Goal: Information Seeking & Learning: Learn about a topic

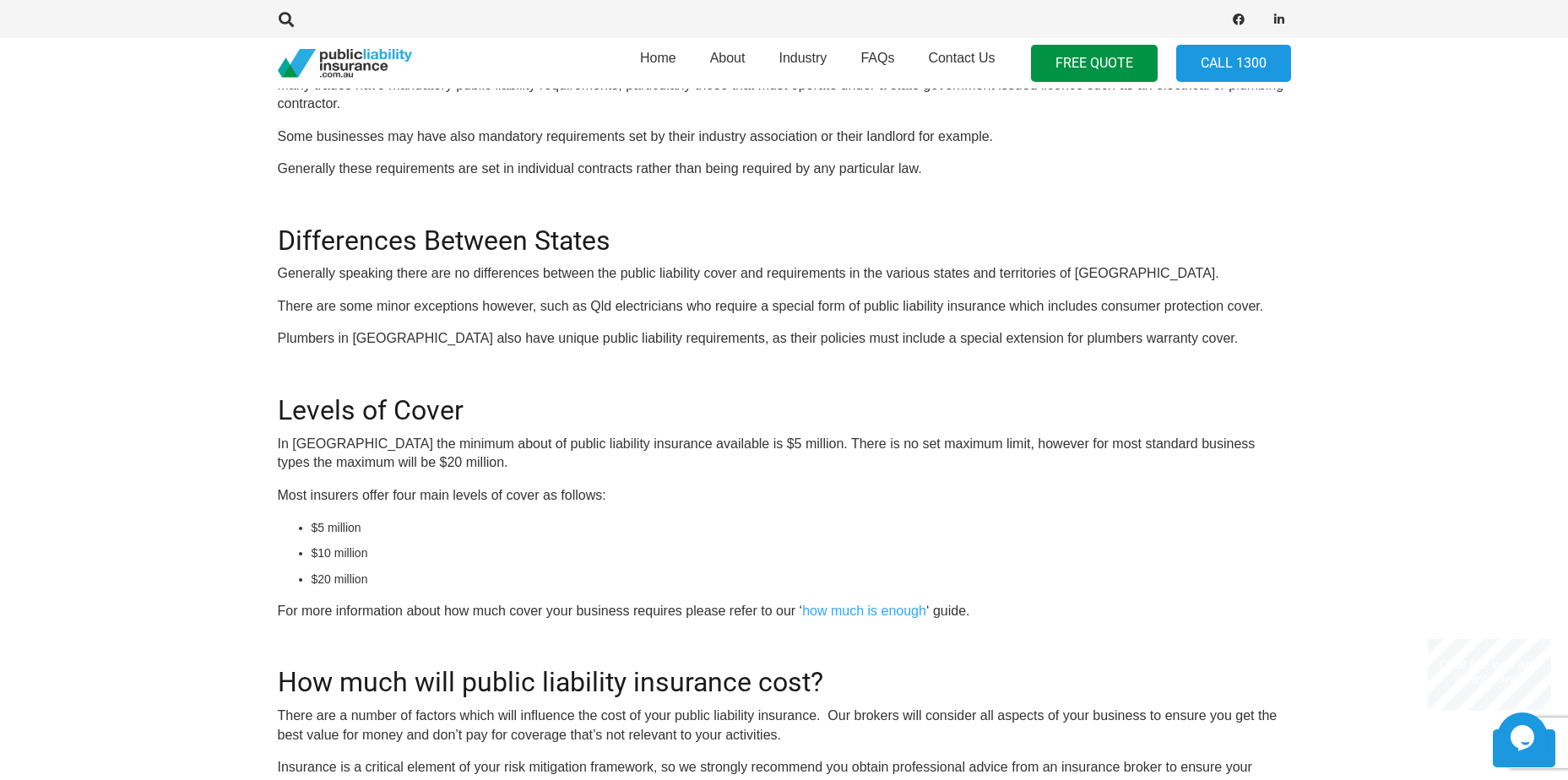
scroll to position [2026, 0]
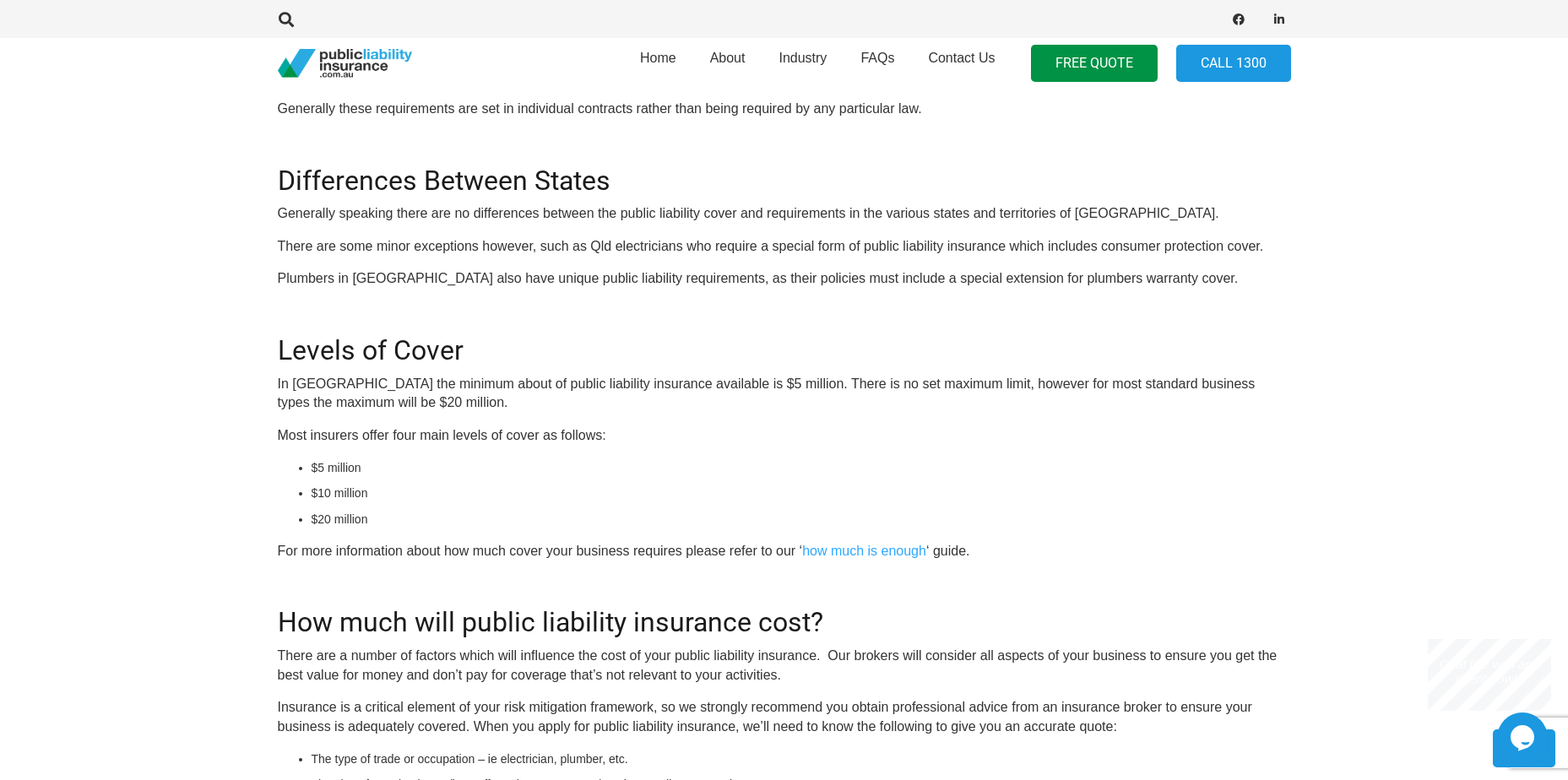
click at [415, 282] on p "Plumbers in [GEOGRAPHIC_DATA] also have unique public liability requirements, a…" at bounding box center [784, 279] width 1013 height 19
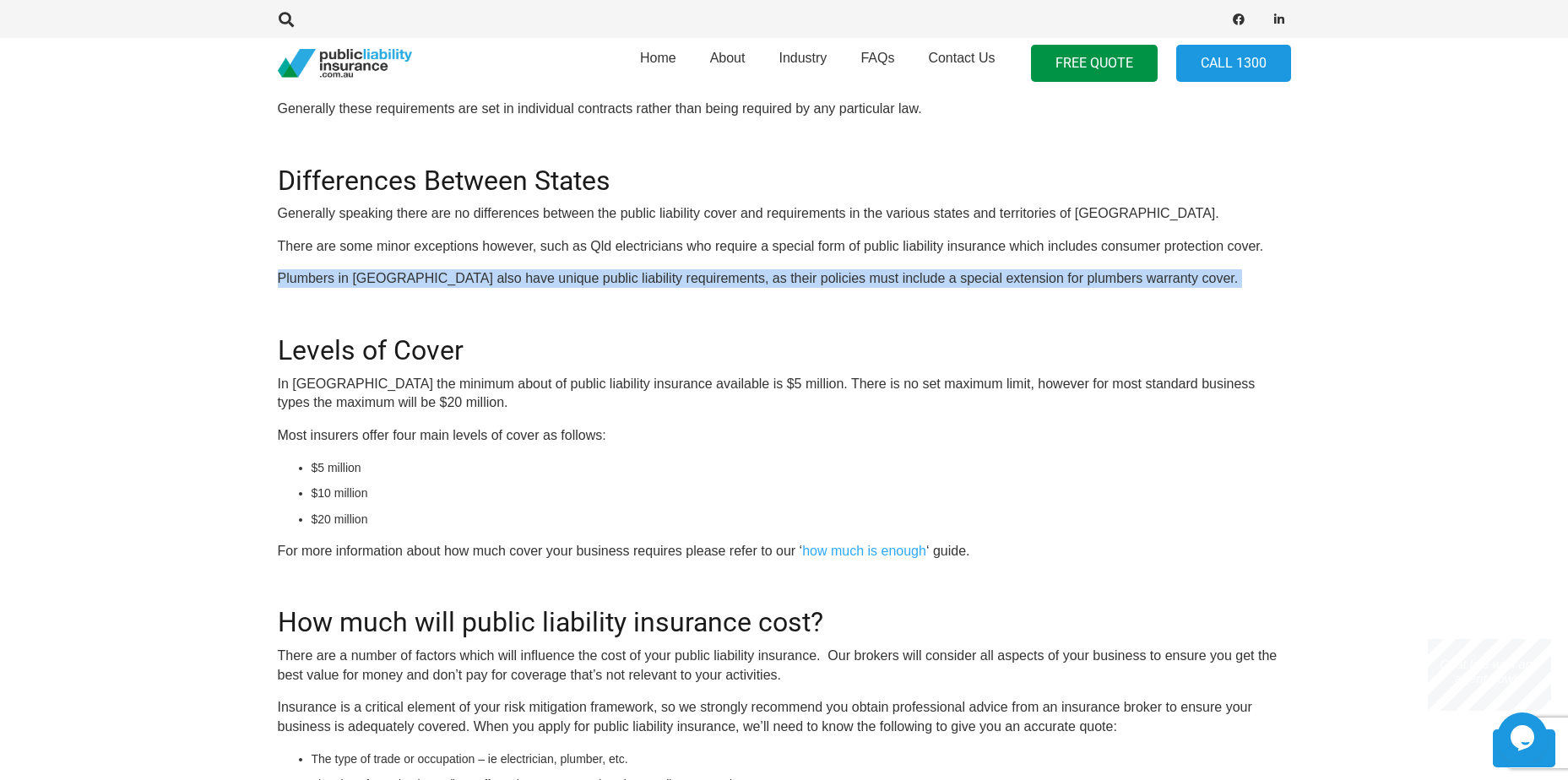
click at [415, 282] on p "Plumbers in [GEOGRAPHIC_DATA] also have unique public liability requirements, a…" at bounding box center [784, 279] width 1013 height 19
drag, startPoint x: 415, startPoint y: 282, endPoint x: 678, endPoint y: 277, distance: 263.0
click at [675, 279] on p "Plumbers in [GEOGRAPHIC_DATA] also have unique public liability requirements, a…" at bounding box center [784, 279] width 1013 height 19
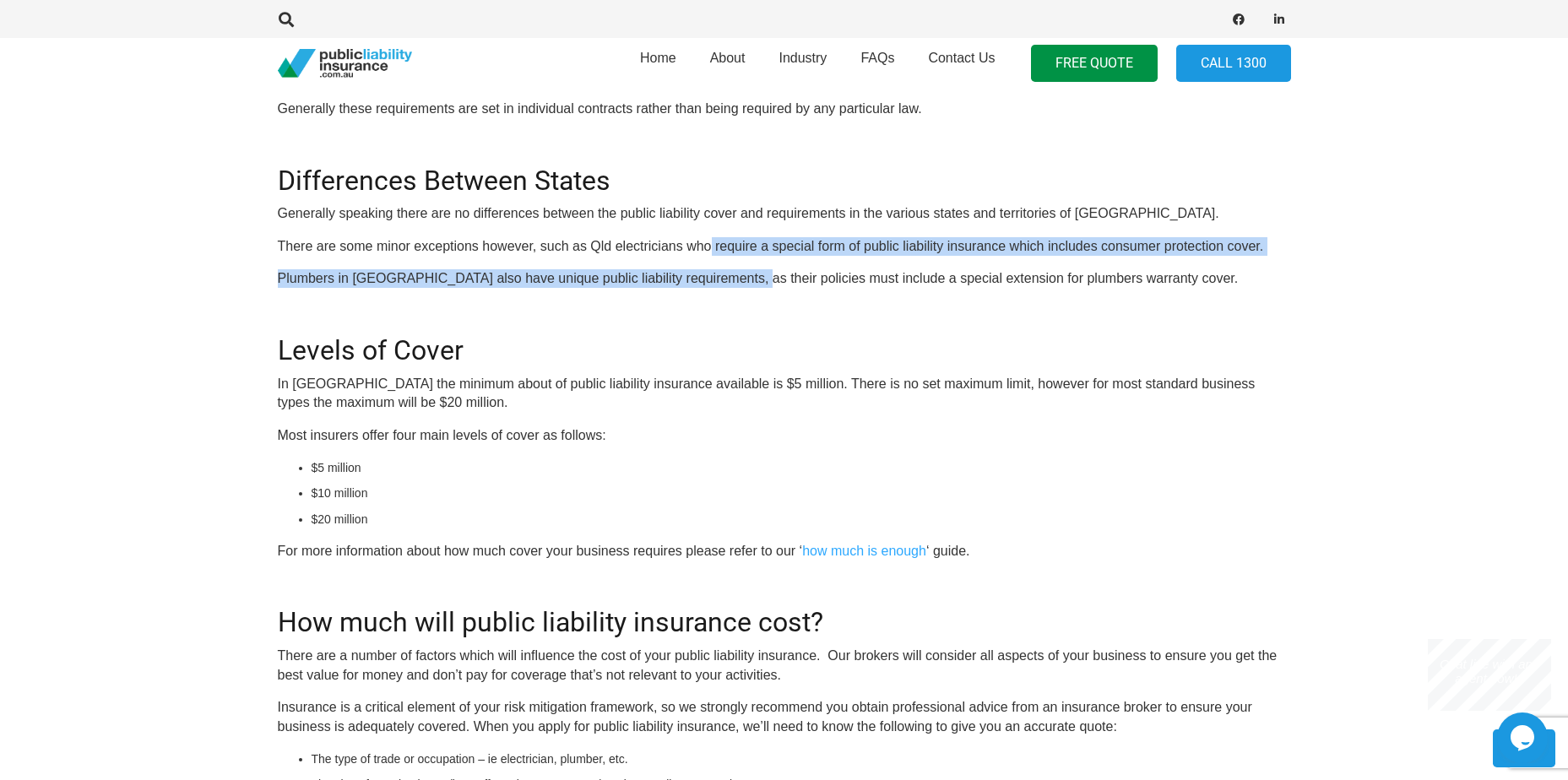
click at [725, 284] on p "Plumbers in [GEOGRAPHIC_DATA] also have unique public liability requirements, a…" at bounding box center [784, 279] width 1013 height 19
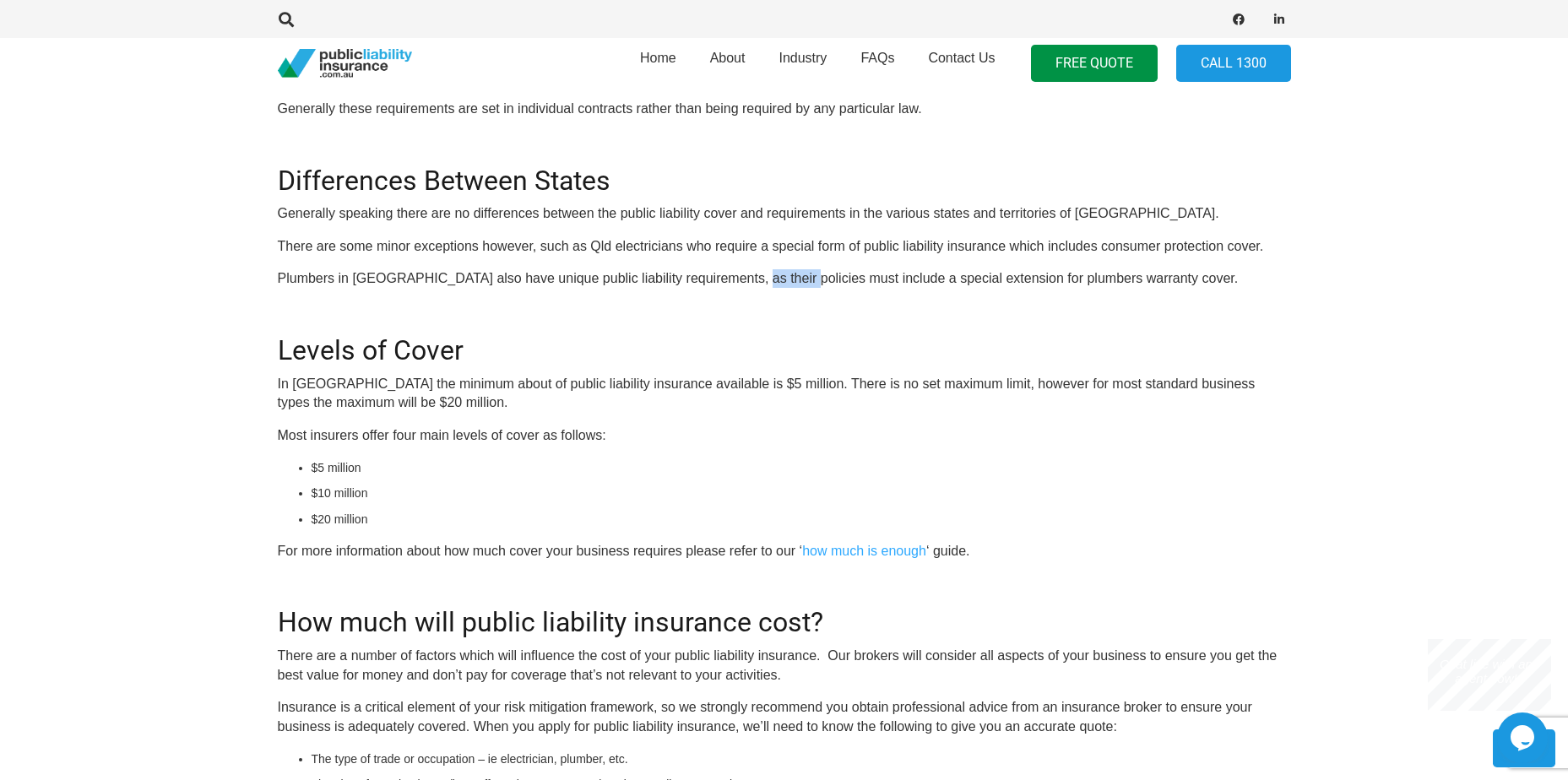
click at [725, 284] on p "Plumbers in [GEOGRAPHIC_DATA] also have unique public liability requirements, a…" at bounding box center [784, 279] width 1013 height 19
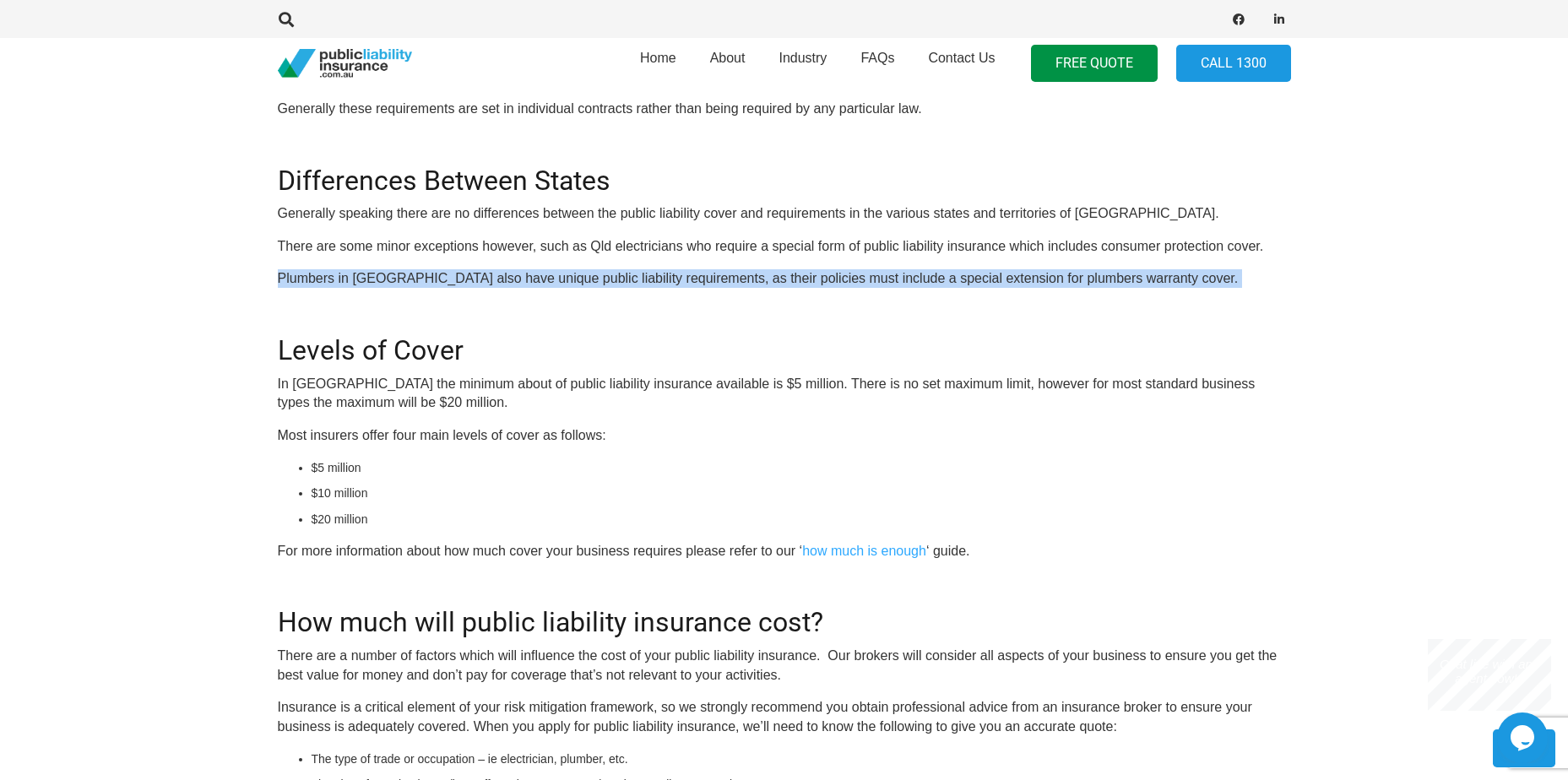
click at [725, 284] on p "Plumbers in [GEOGRAPHIC_DATA] also have unique public liability requirements, a…" at bounding box center [784, 279] width 1013 height 19
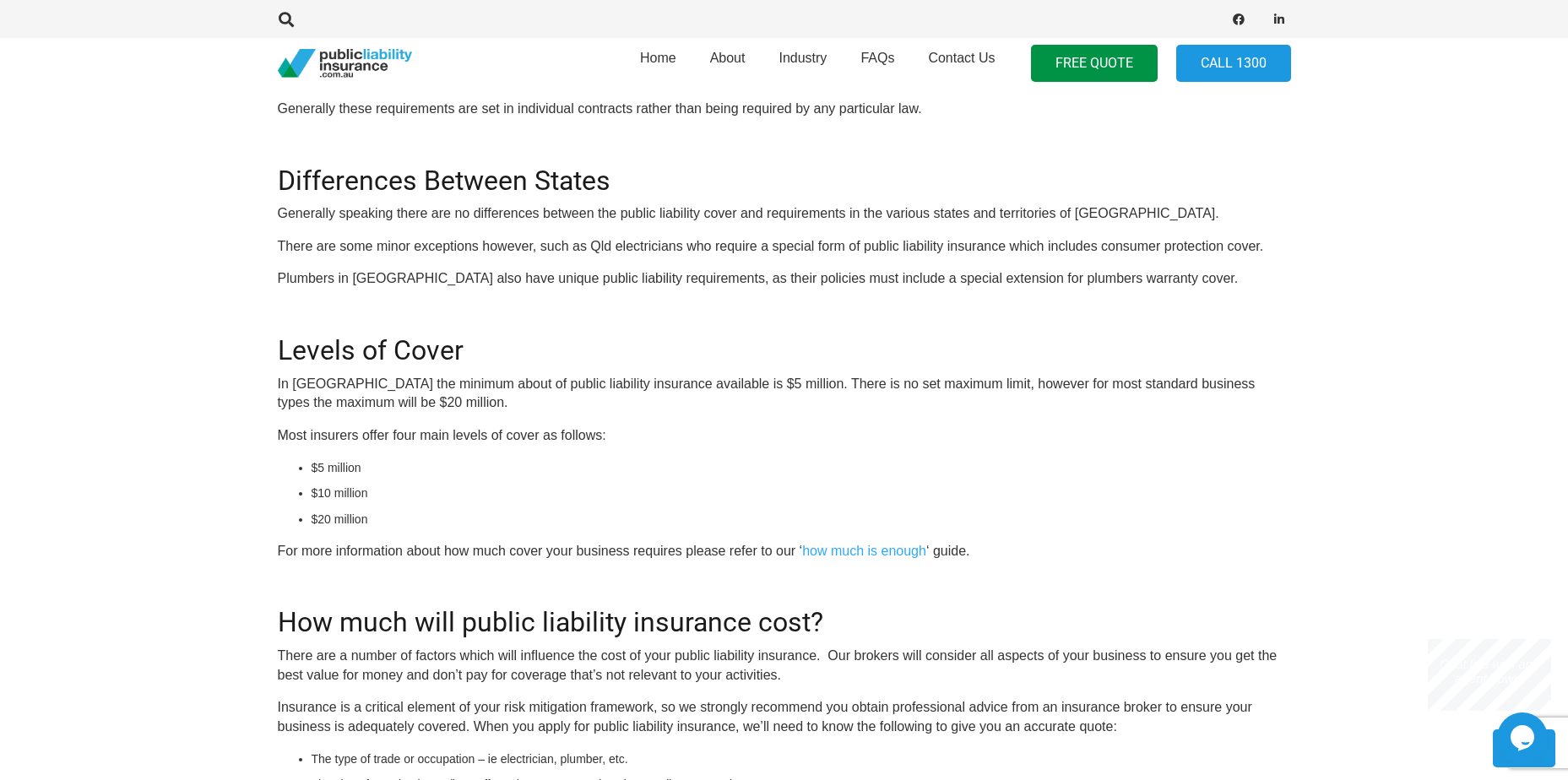
drag, startPoint x: 725, startPoint y: 284, endPoint x: 367, endPoint y: 402, distance: 376.9
click at [410, 402] on p "In [GEOGRAPHIC_DATA] the minimum about of public liability insurance available …" at bounding box center [784, 394] width 1013 height 38
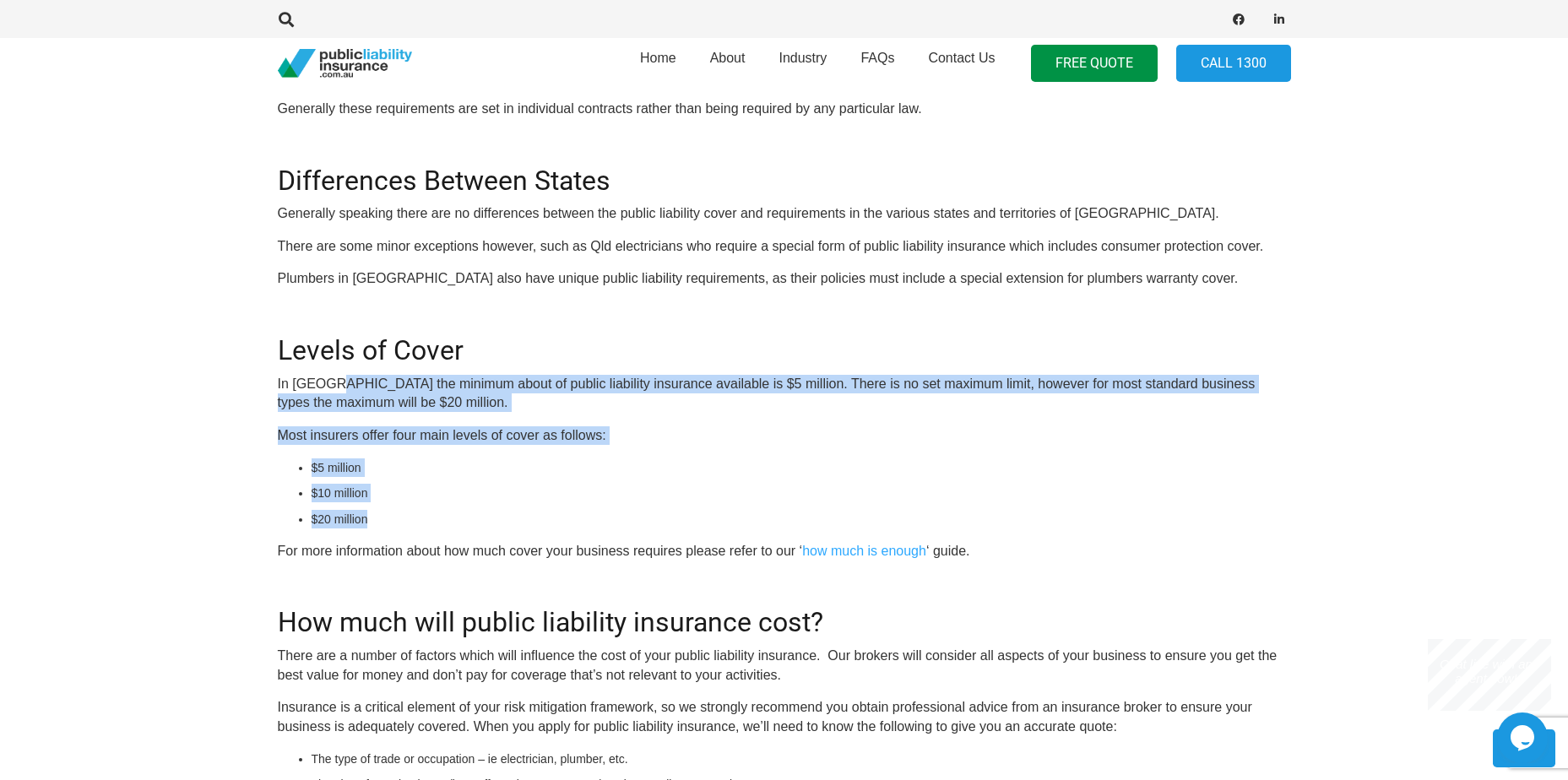
drag, startPoint x: 328, startPoint y: 379, endPoint x: 410, endPoint y: 510, distance: 154.5
click at [410, 510] on li "$20 million" at bounding box center [802, 519] width 979 height 19
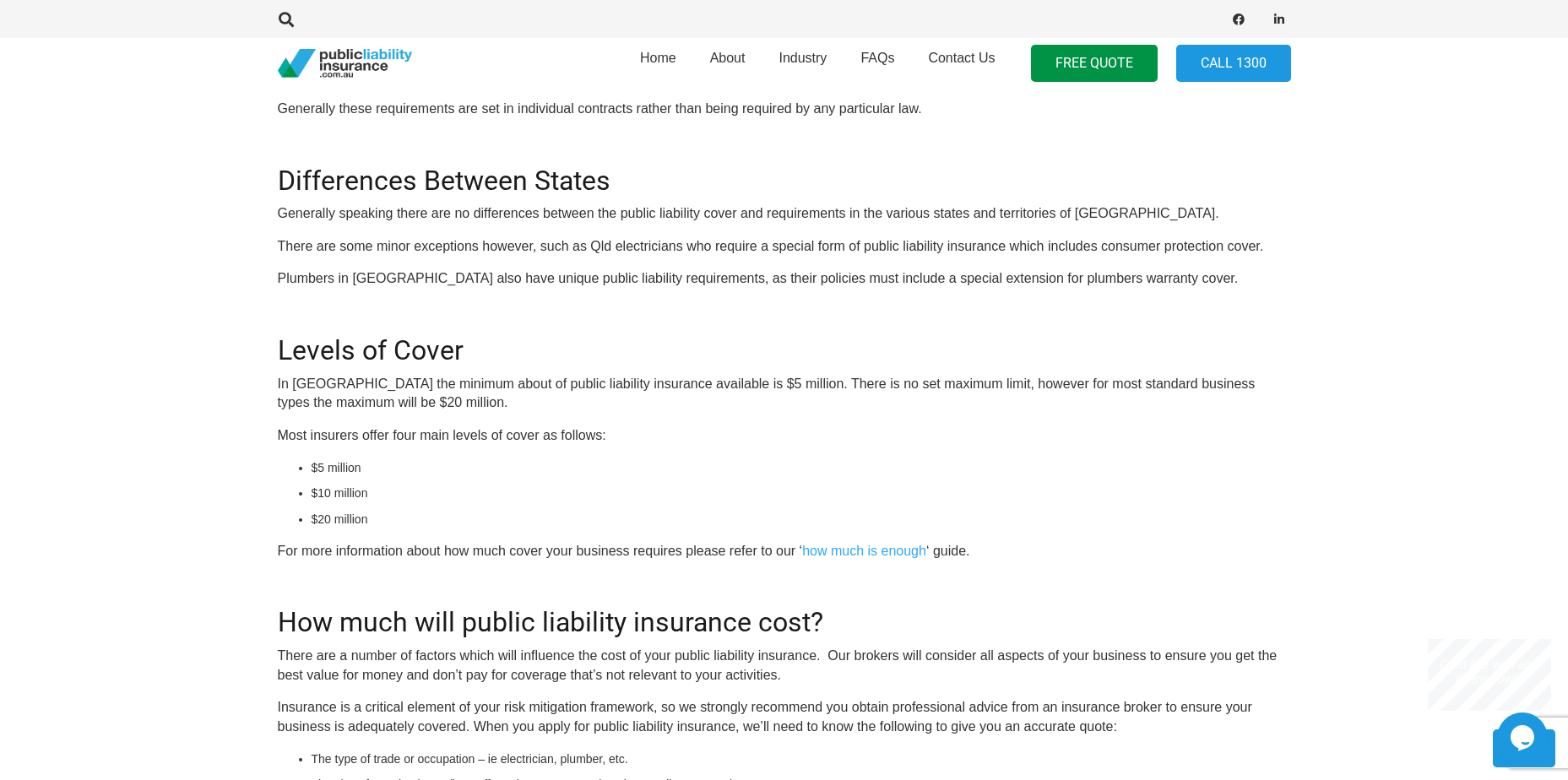
click at [407, 511] on li "$20 million" at bounding box center [802, 519] width 979 height 19
drag, startPoint x: 339, startPoint y: 440, endPoint x: 369, endPoint y: 510, distance: 76.2
click at [369, 510] on li "$20 million" at bounding box center [802, 519] width 979 height 19
click at [508, 507] on ul "$5 million $10 million $20 million" at bounding box center [802, 493] width 979 height 70
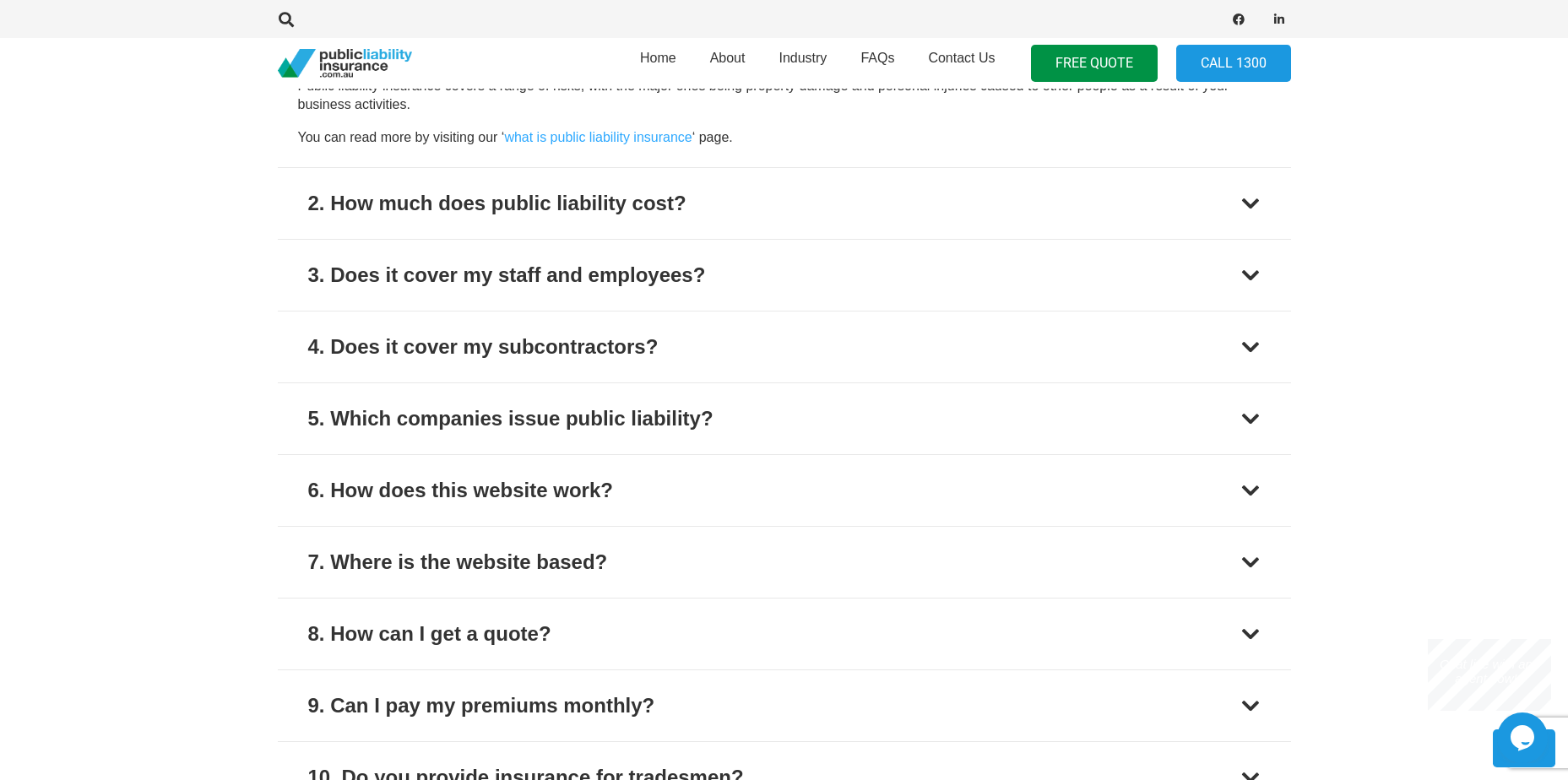
scroll to position [5319, 0]
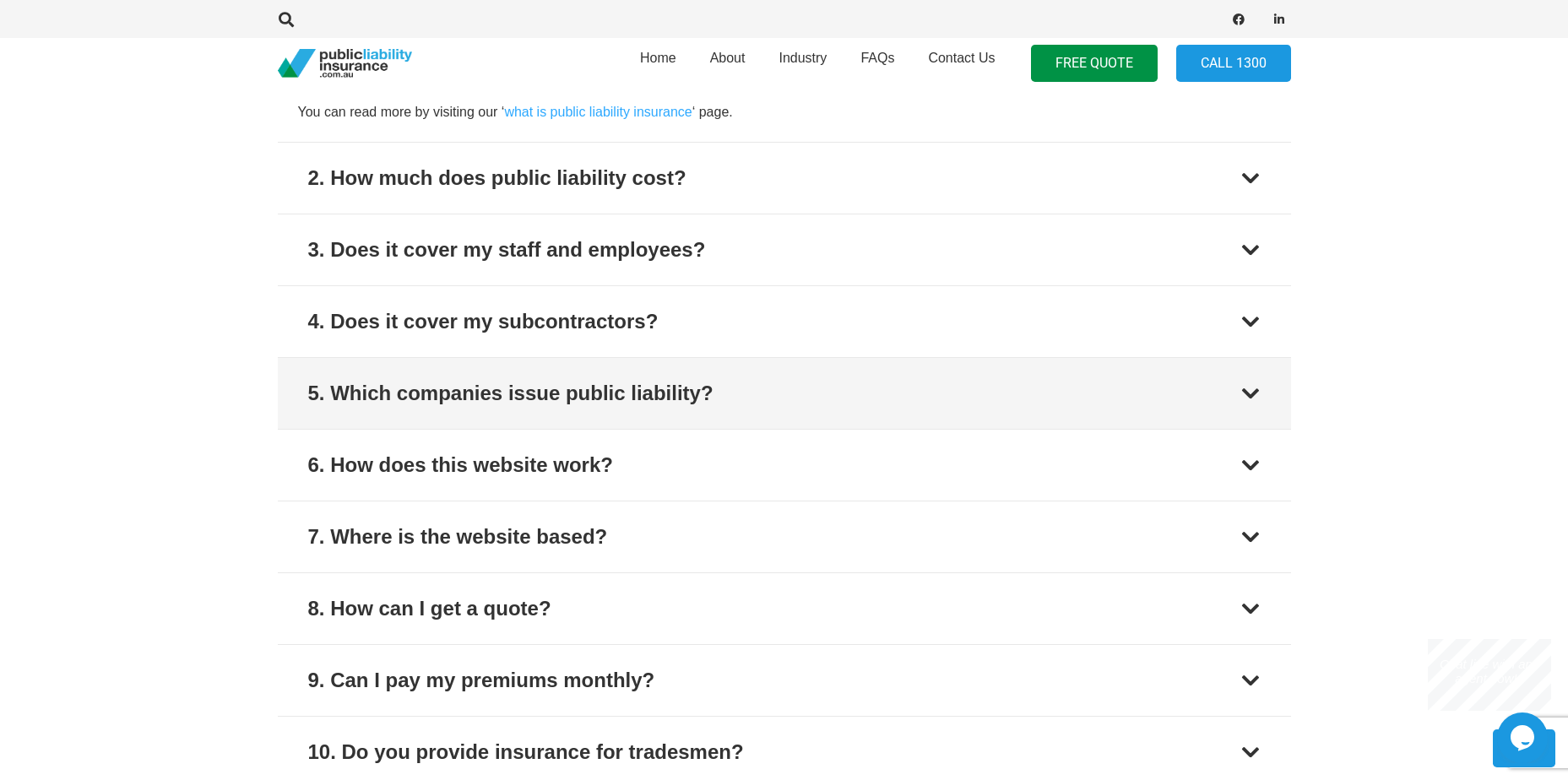
click at [679, 403] on div "5. Which companies issue public liability?" at bounding box center [510, 394] width 405 height 31
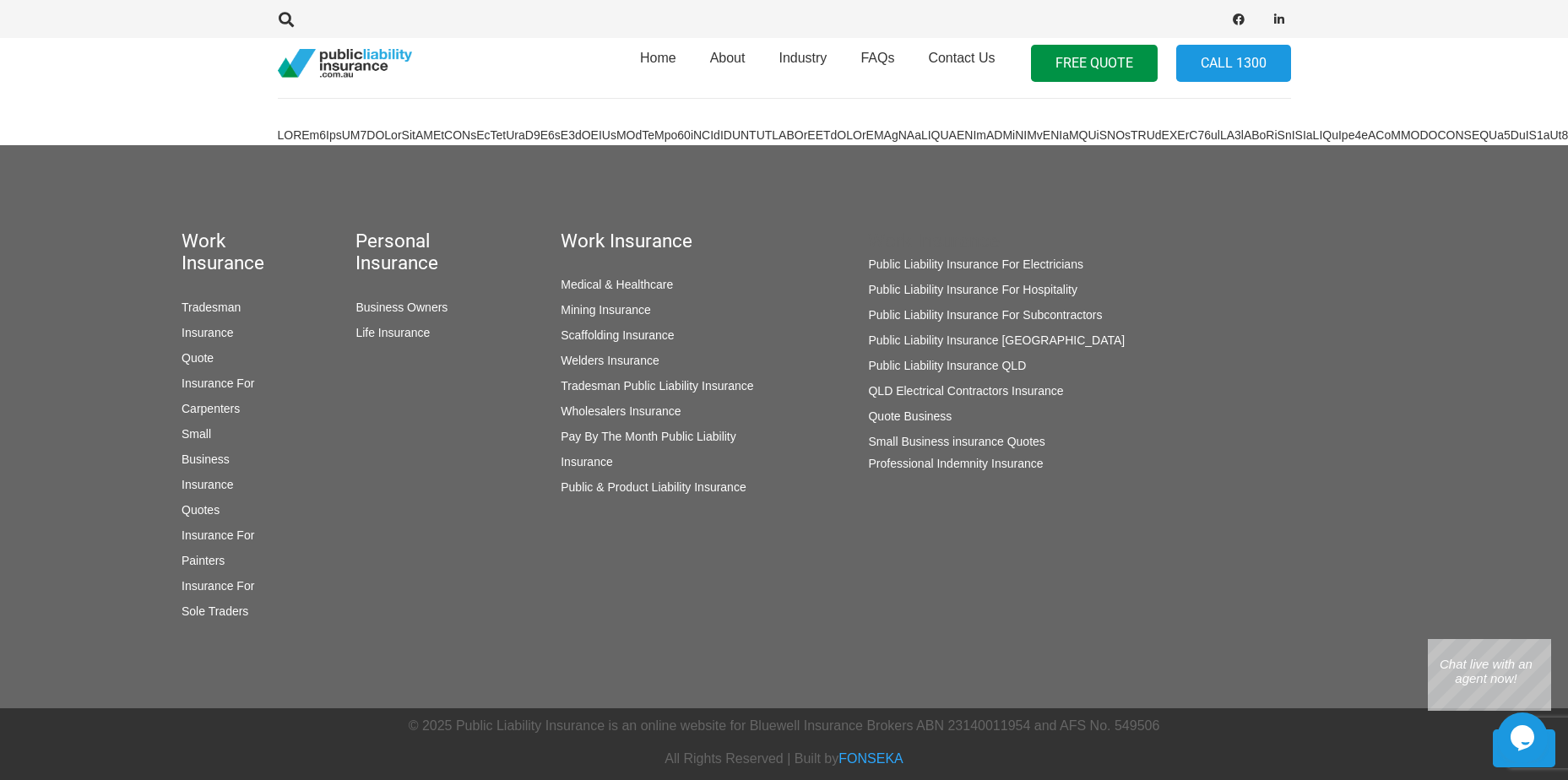
scroll to position [6467, 0]
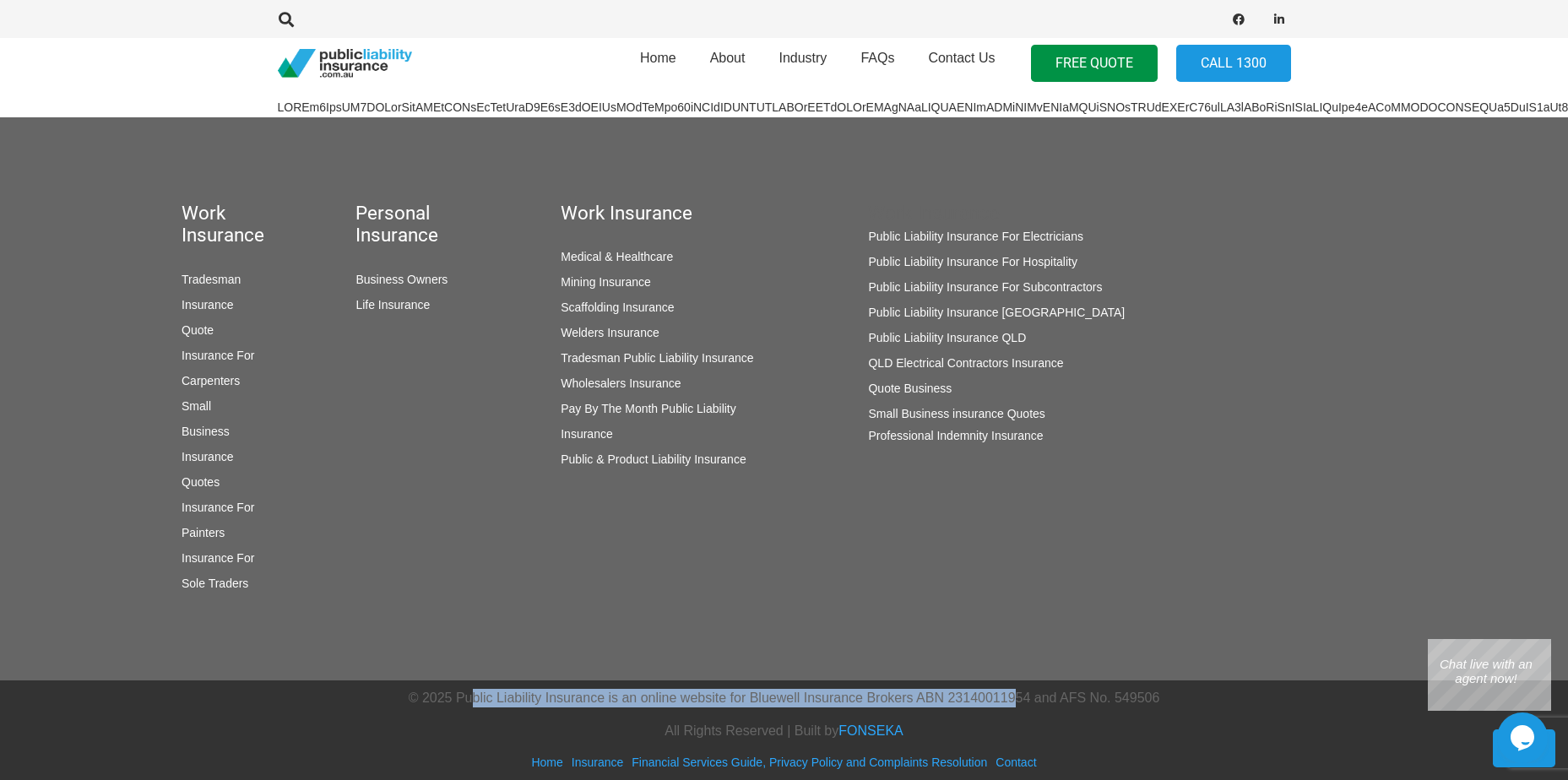
drag, startPoint x: 471, startPoint y: 694, endPoint x: 1017, endPoint y: 696, distance: 546.0
click at [1017, 696] on p "© 2025 Public Liability Insurance is an online website for Bluewell Insurance B…" at bounding box center [784, 698] width 1230 height 19
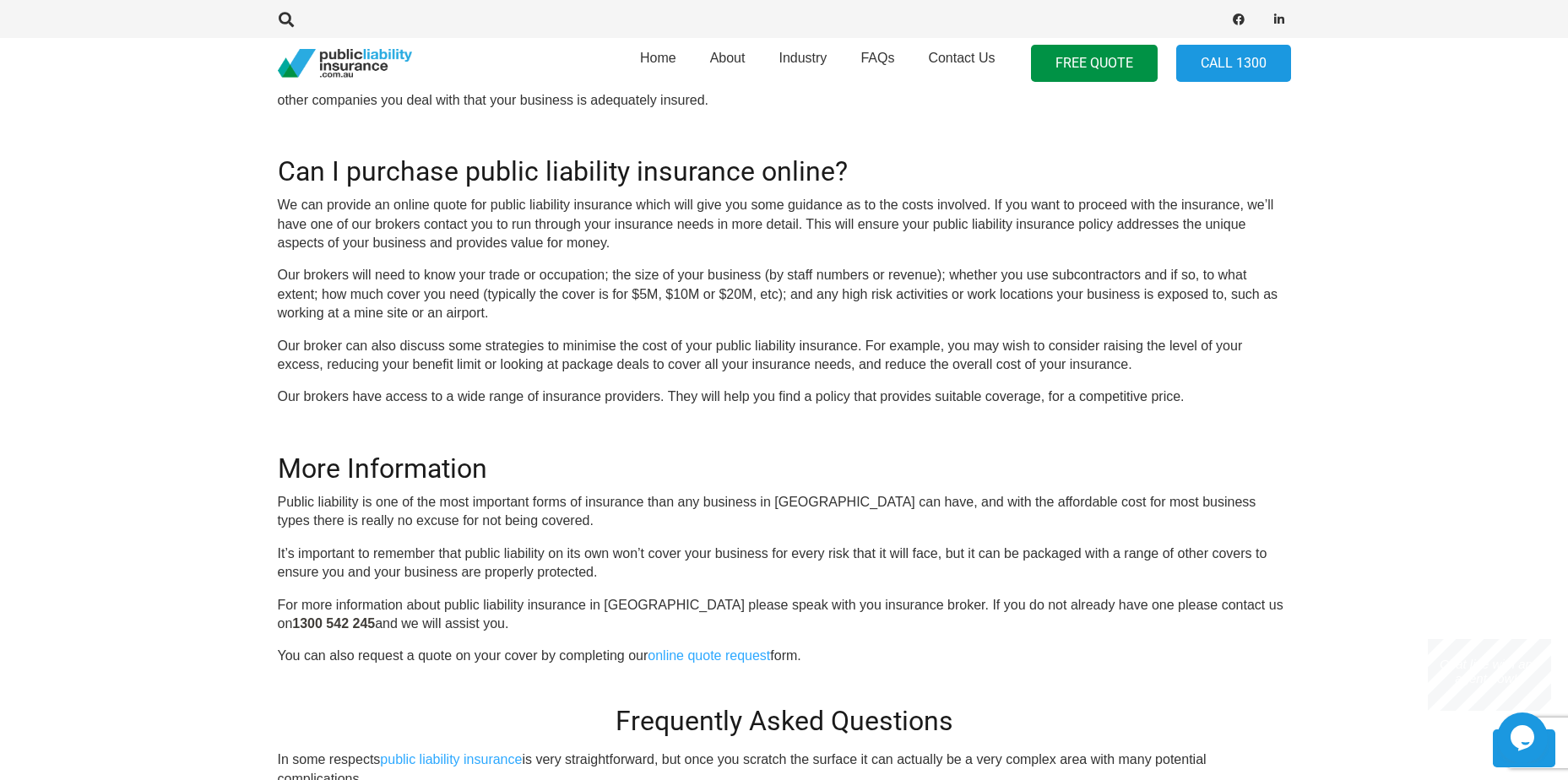
scroll to position [4188, 0]
